Goal: Task Accomplishment & Management: Complete application form

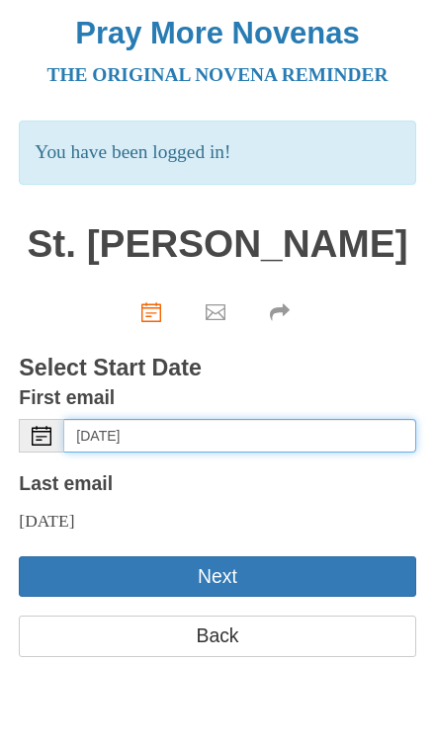
click at [228, 433] on input "[DATE]" at bounding box center [239, 436] width 351 height 34
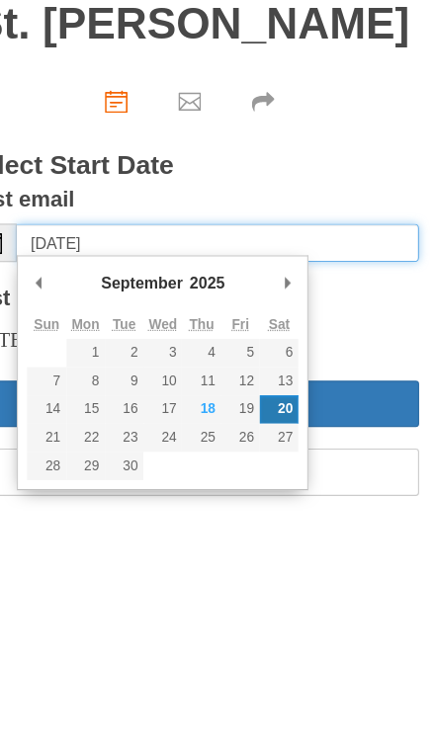
type input "[DATE]"
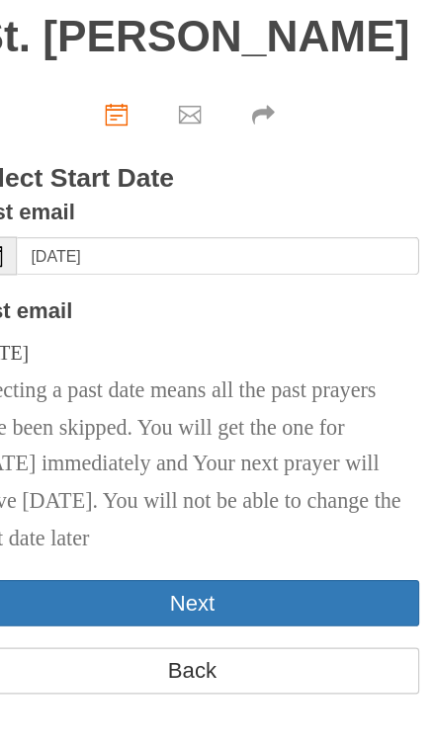
scroll to position [118, 0]
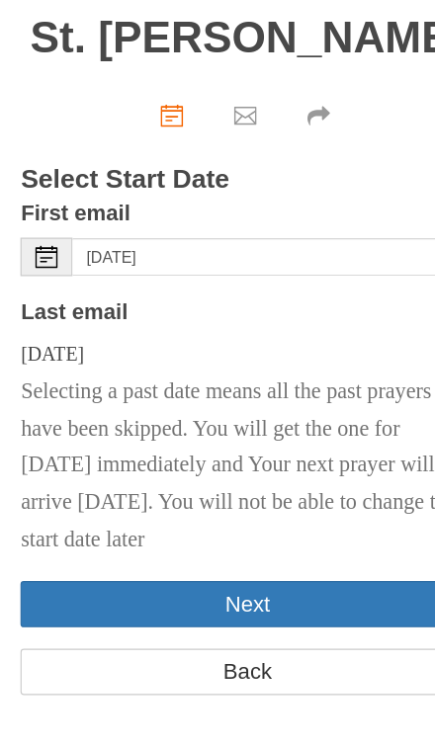
click at [255, 602] on button "Next" at bounding box center [217, 622] width 396 height 41
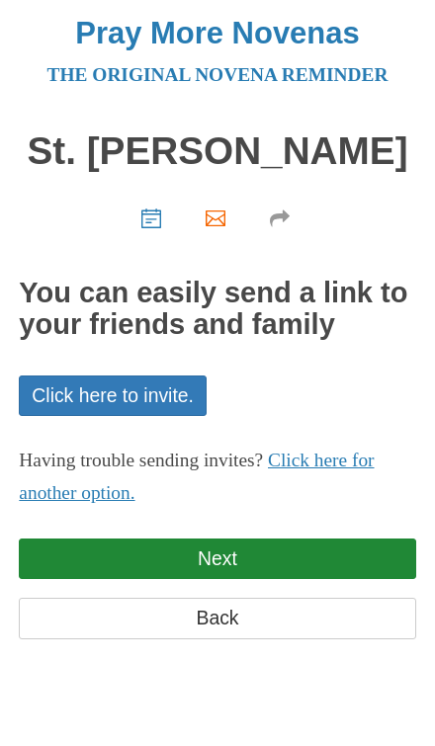
click at [277, 551] on link "Next" at bounding box center [217, 559] width 396 height 41
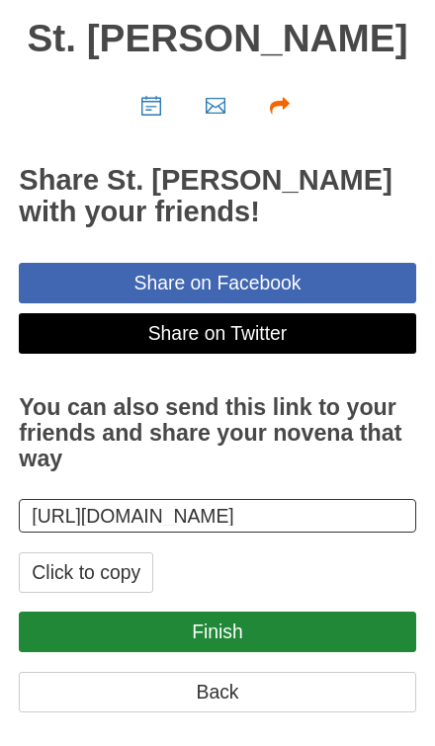
scroll to position [101, 0]
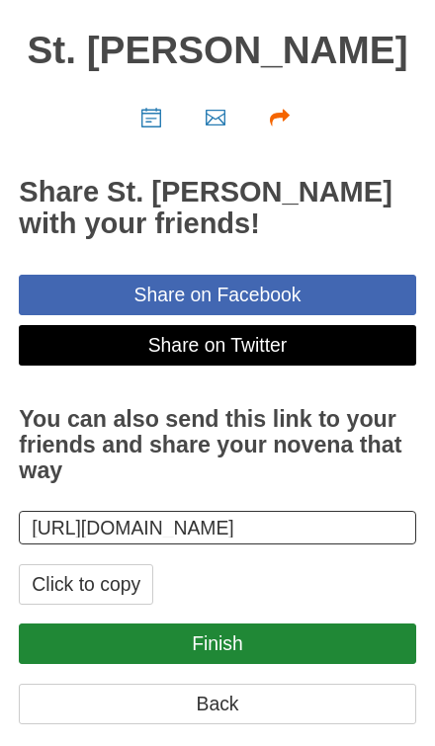
click at [111, 605] on button "Click to copy" at bounding box center [86, 584] width 134 height 41
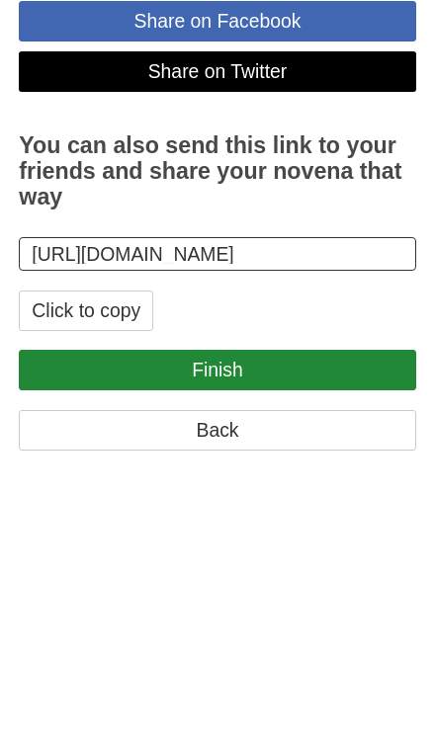
scroll to position [110, 0]
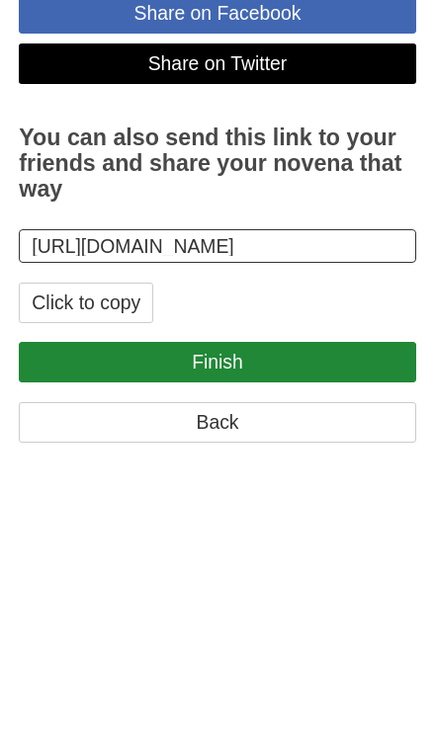
click at [286, 615] on link "Finish" at bounding box center [217, 635] width 396 height 41
